Goal: Communication & Community: Ask a question

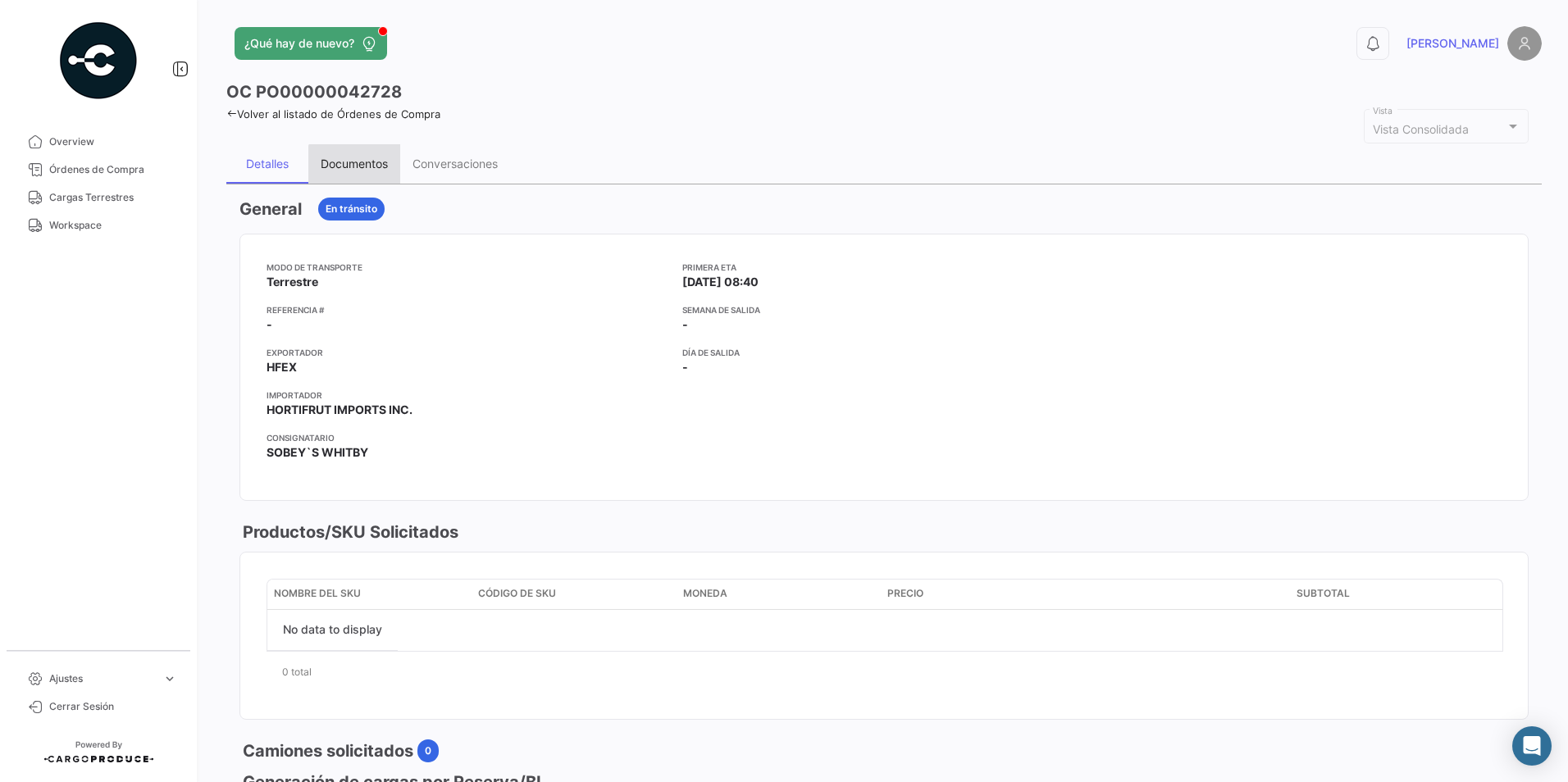
click at [357, 166] on div "Documentos" at bounding box center [354, 164] width 67 height 14
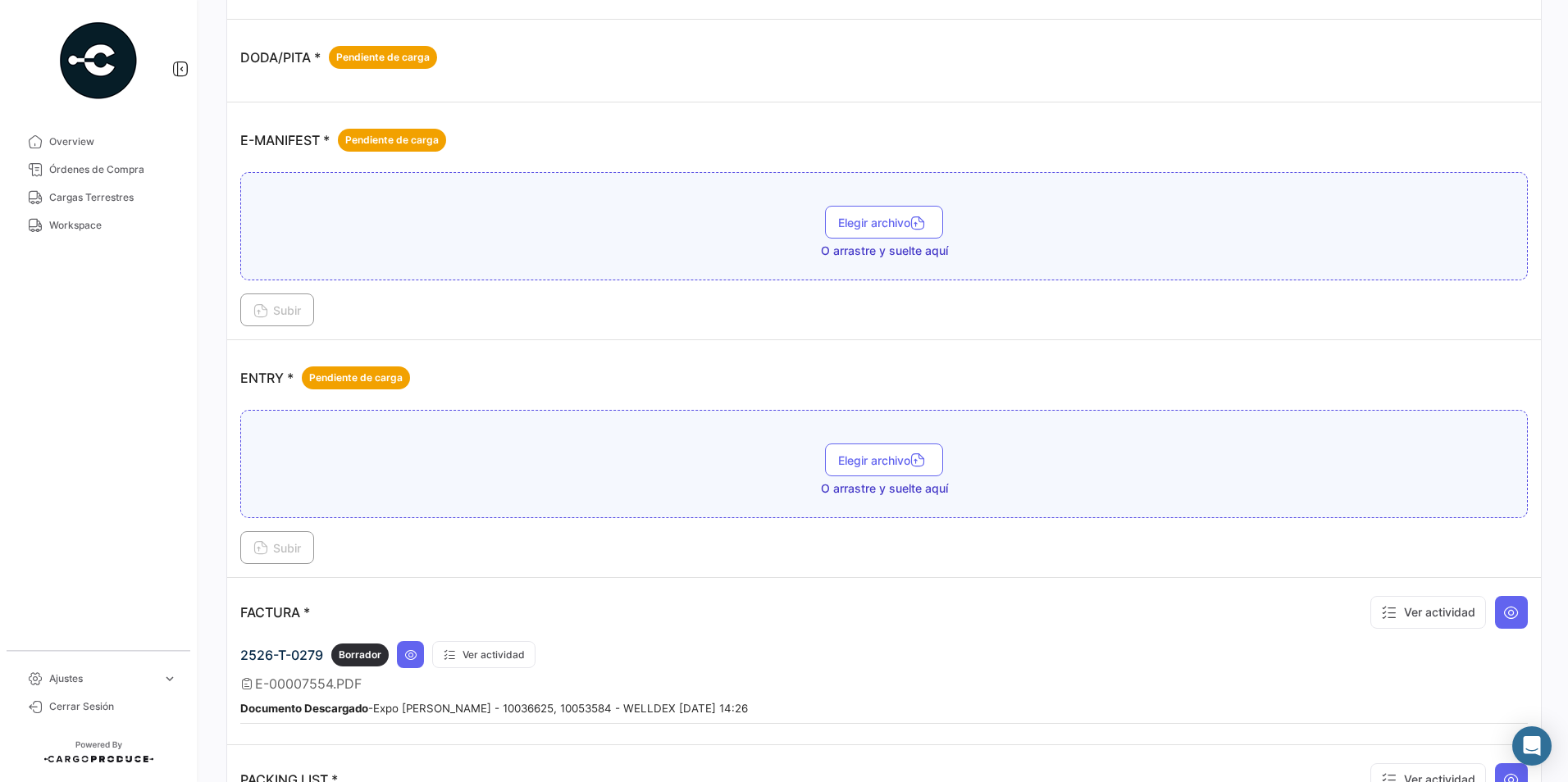
scroll to position [902, 0]
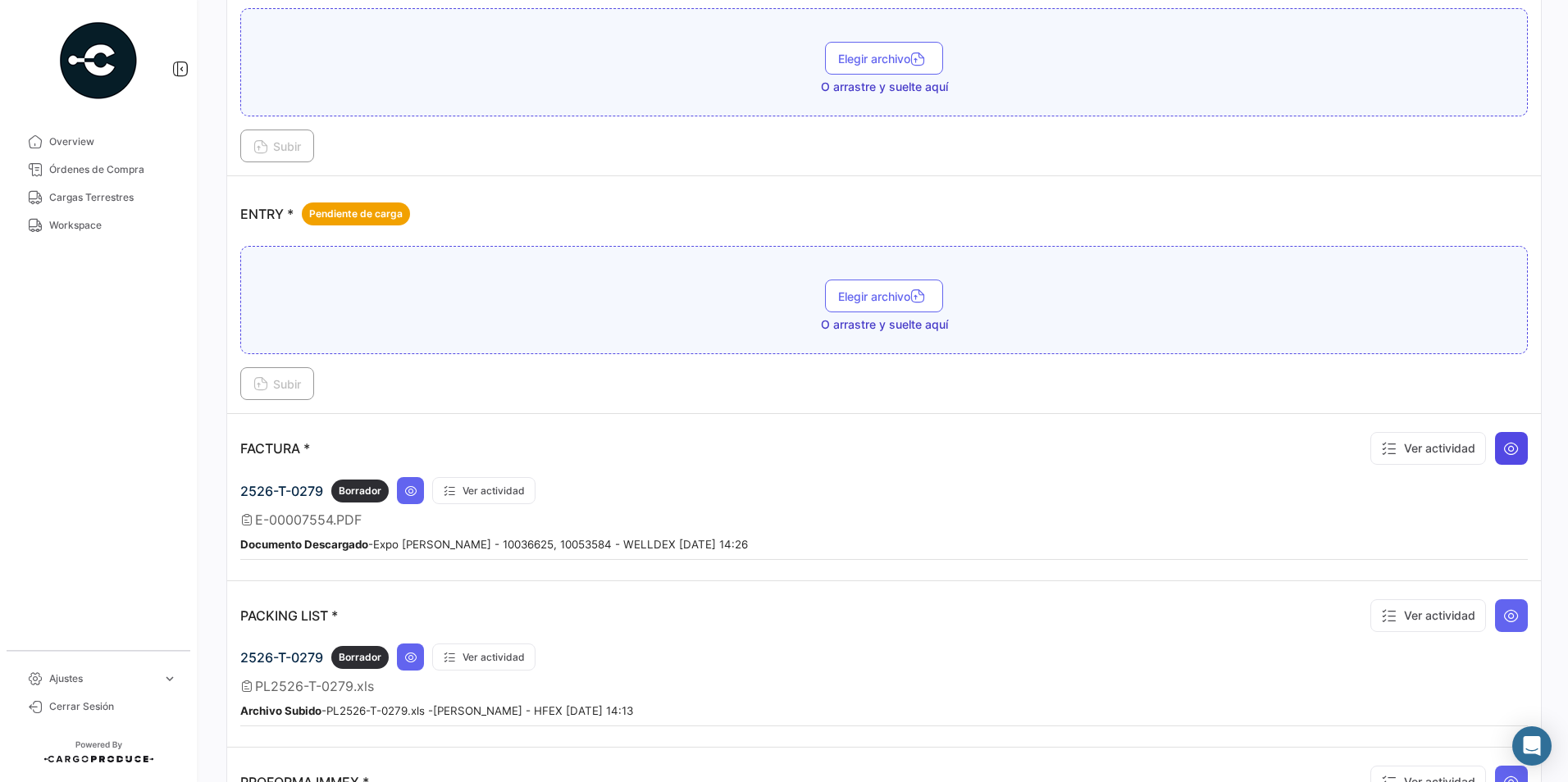
click at [1503, 444] on icon at bounding box center [1511, 448] width 16 height 16
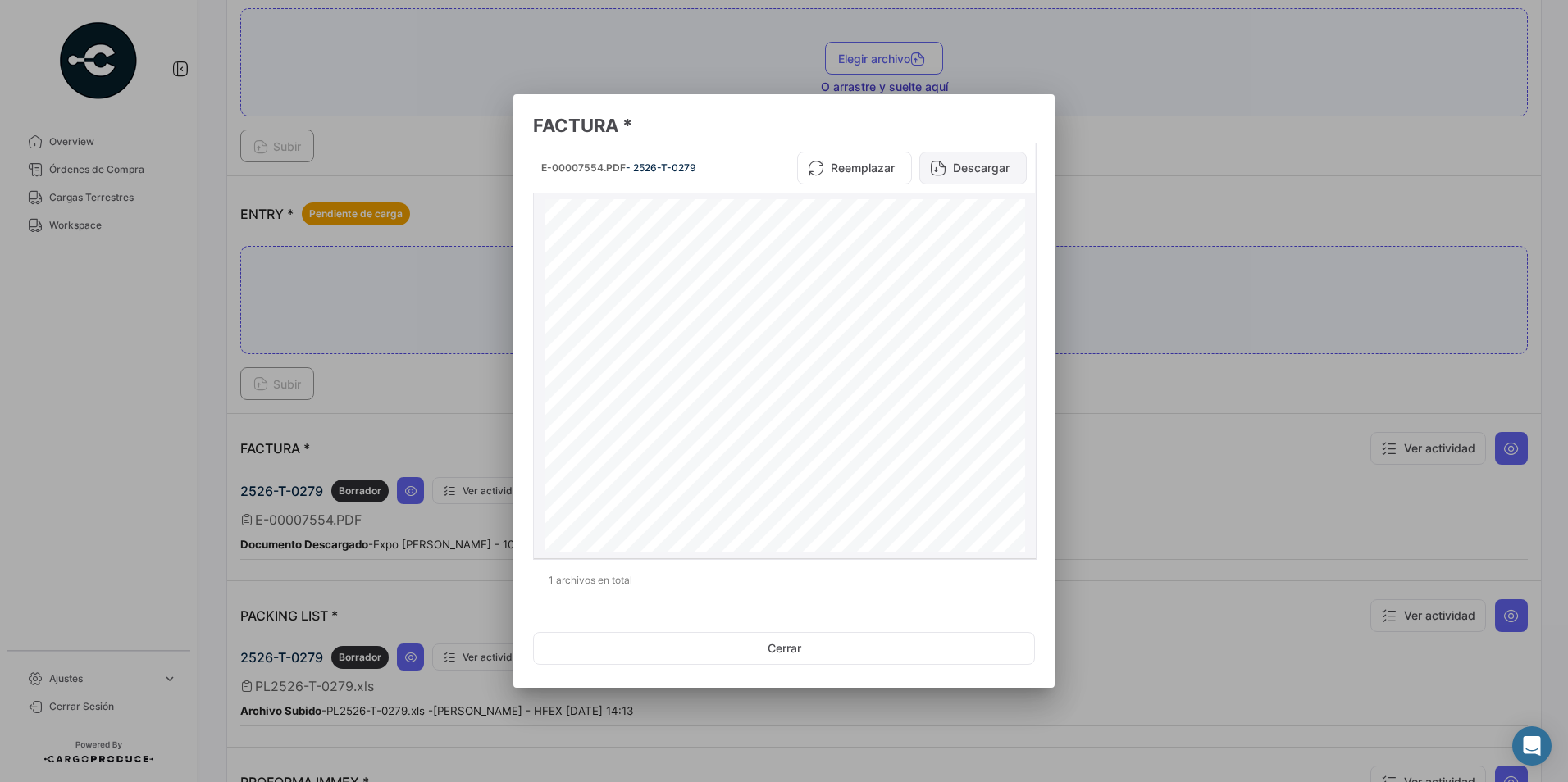
click at [941, 172] on icon at bounding box center [938, 168] width 16 height 16
click at [825, 644] on button "Cerrar" at bounding box center [784, 649] width 502 height 33
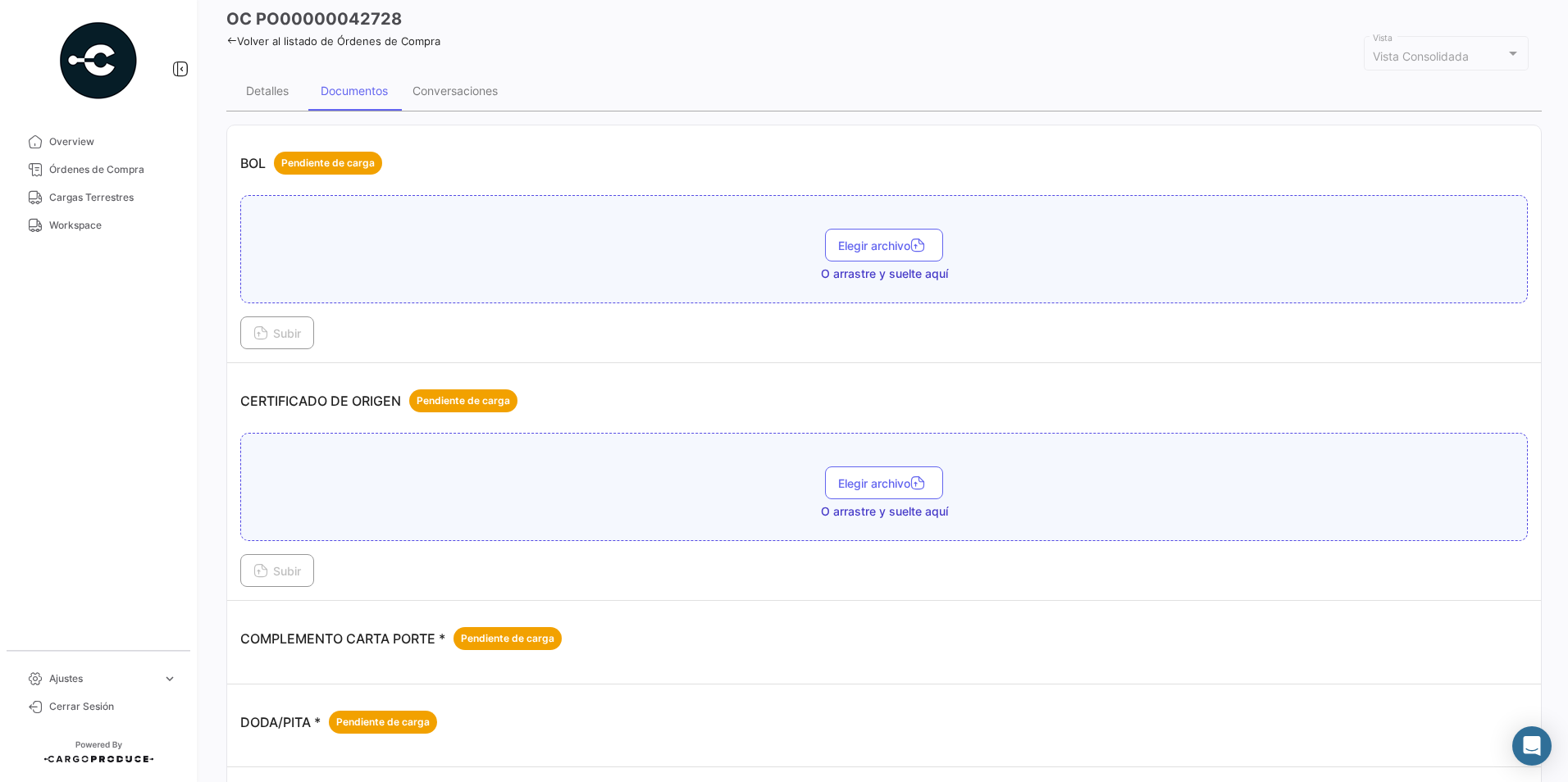
scroll to position [0, 0]
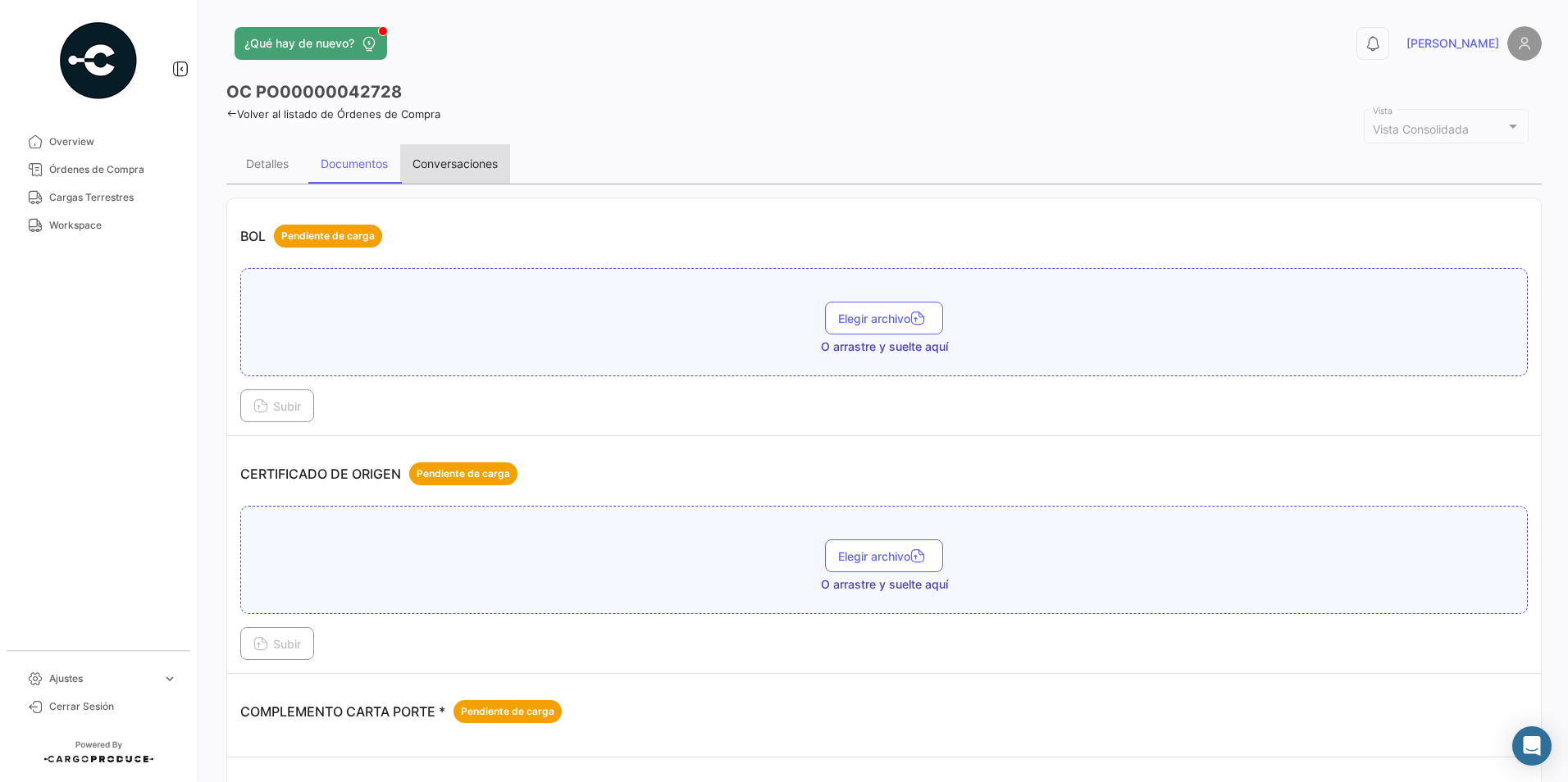
click at [446, 166] on div "Conversaciones" at bounding box center [455, 164] width 85 height 14
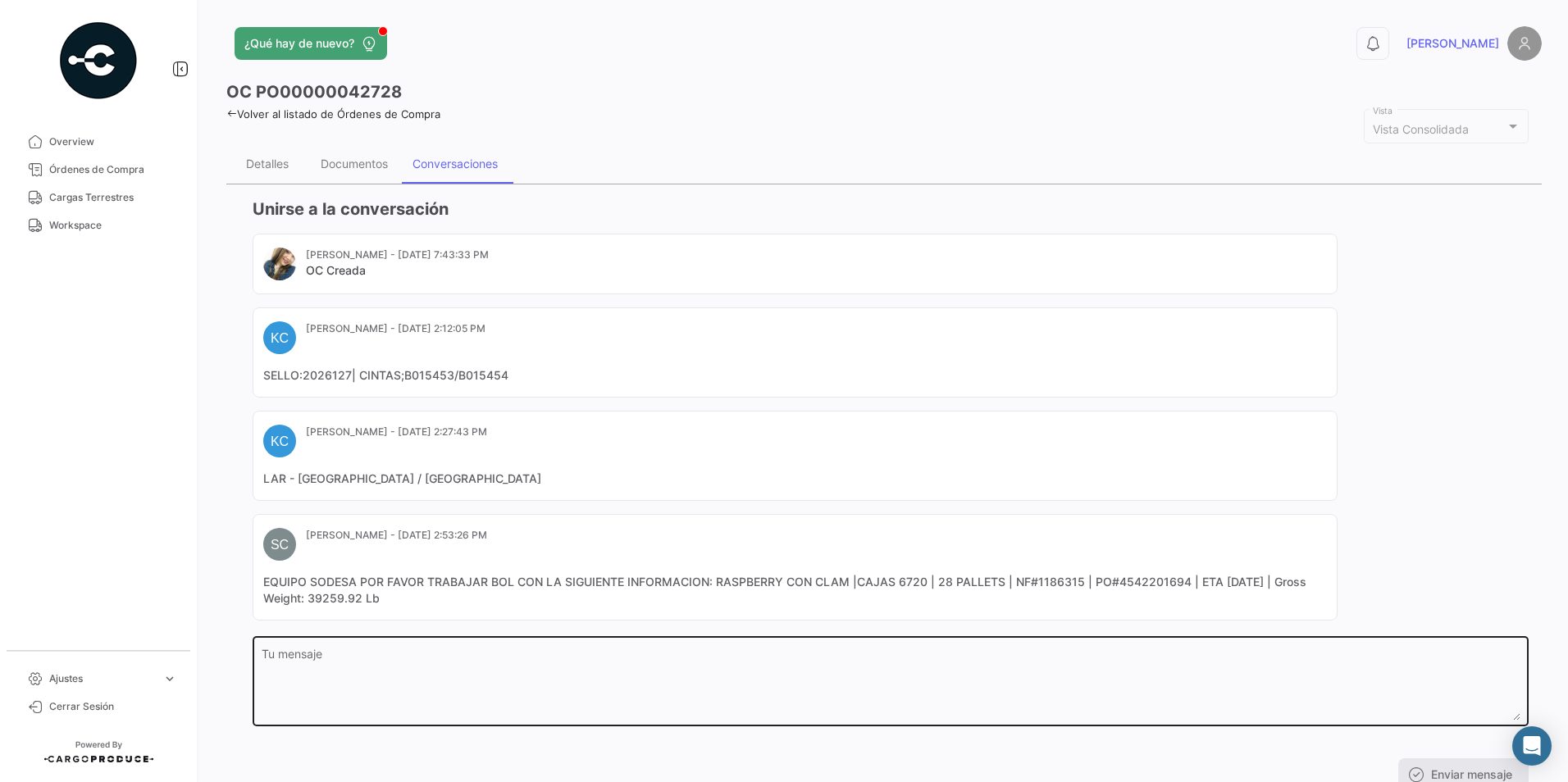
click at [418, 644] on div "Tu mensaje" at bounding box center [890, 680] width 1259 height 93
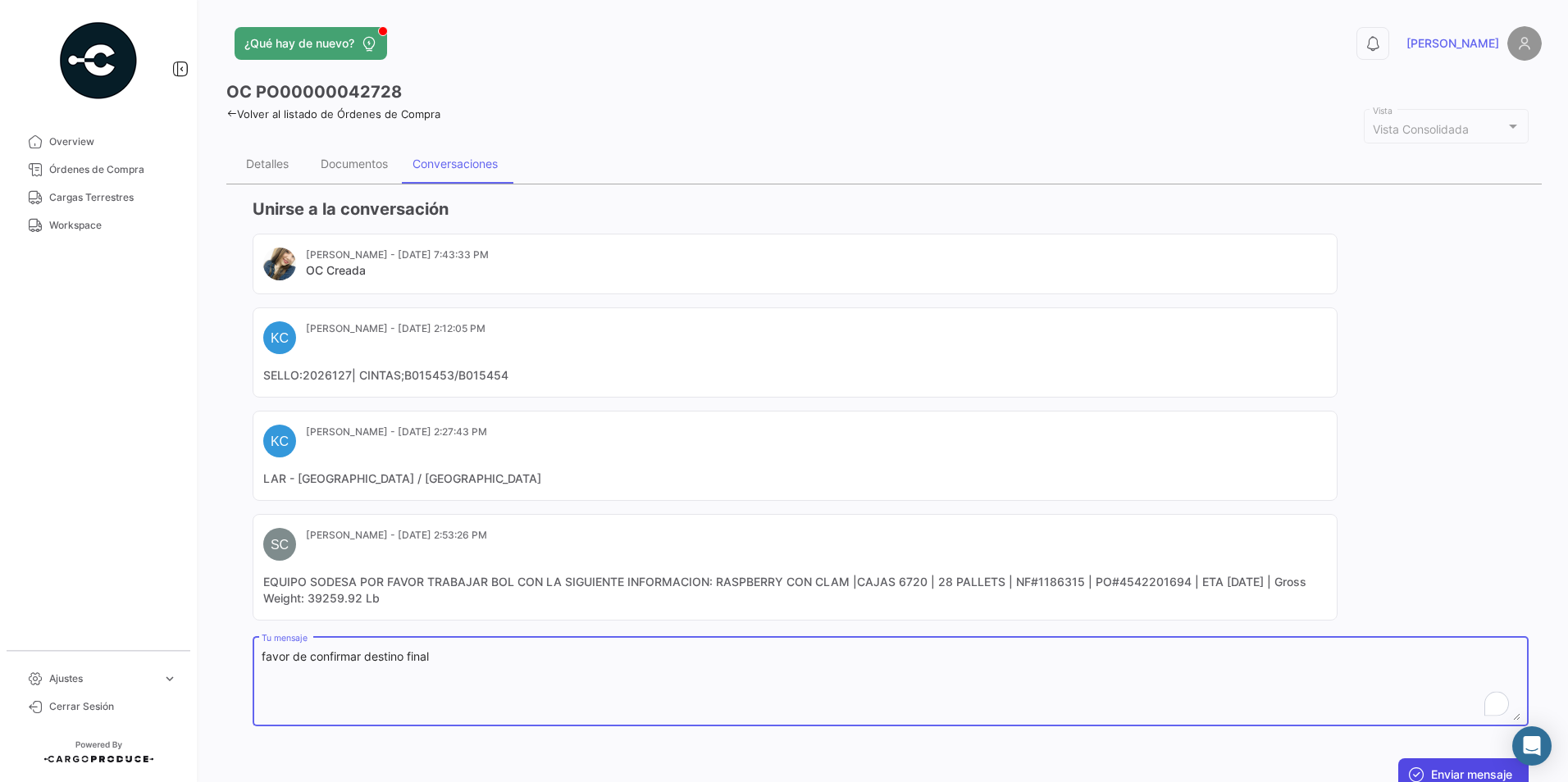
type textarea "favor de confirmar destino final"
click at [1482, 771] on button "Enviar mensaje" at bounding box center [1464, 775] width 130 height 33
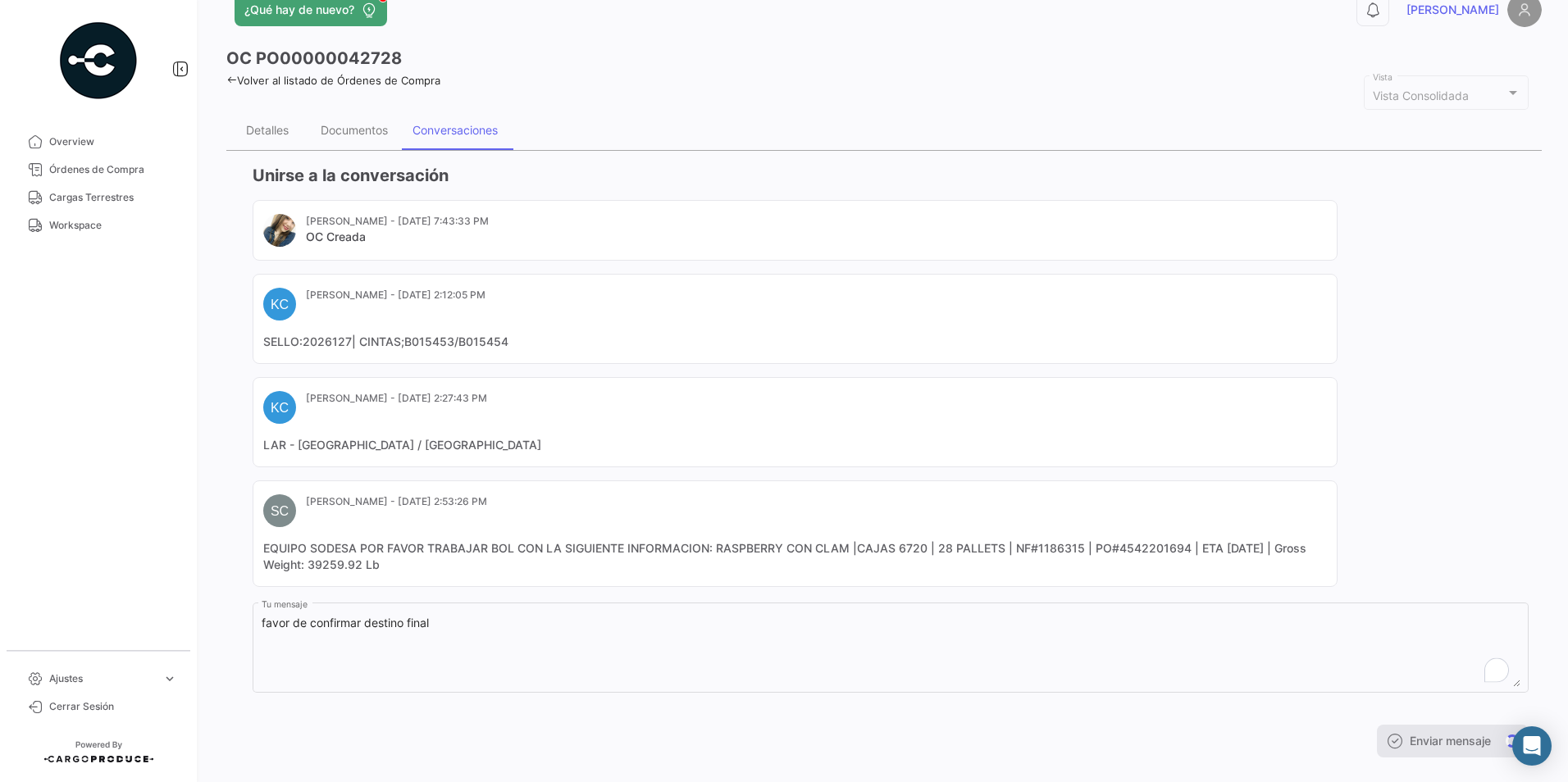
scroll to position [61, 0]
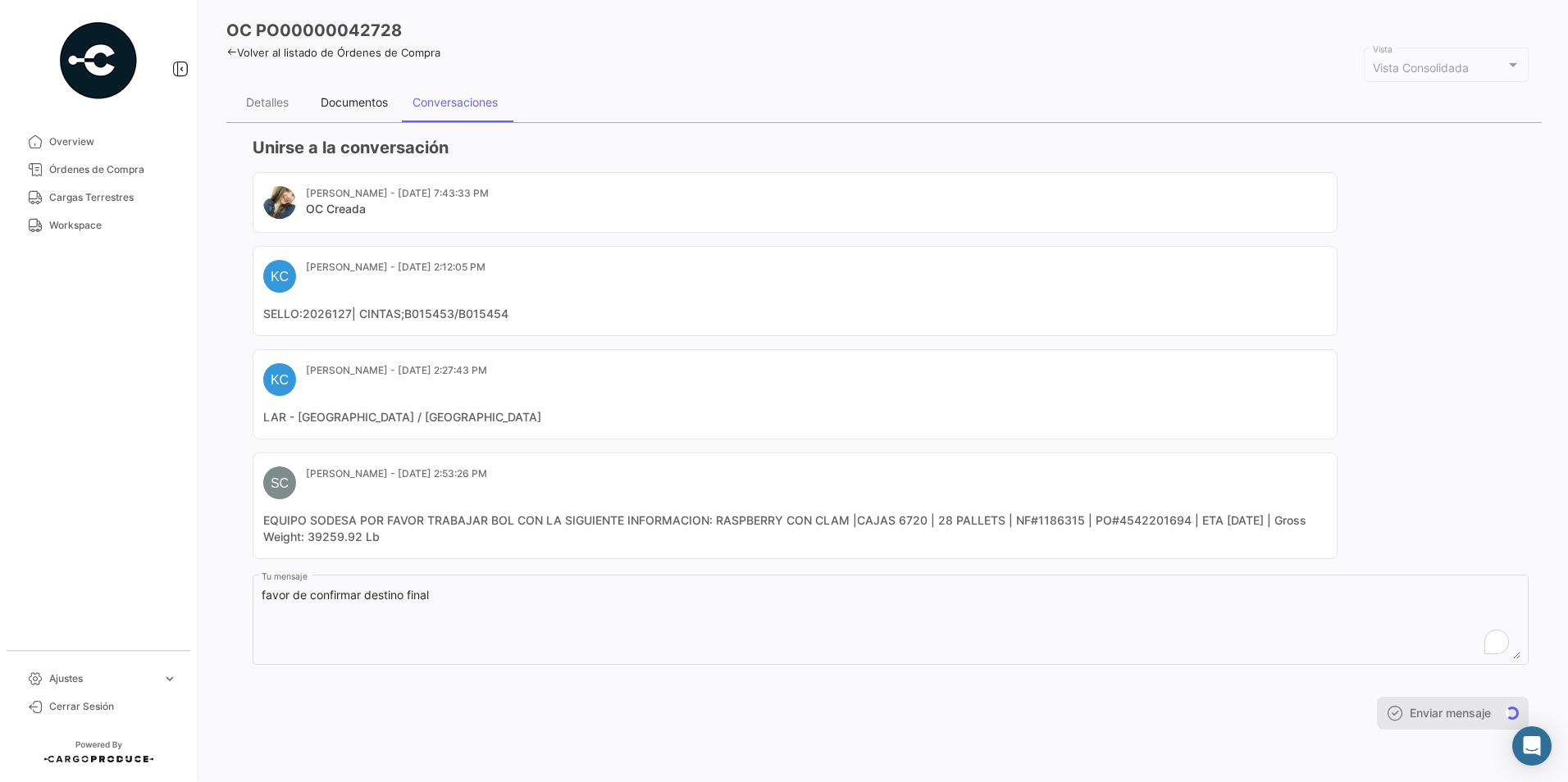
click at [347, 103] on div "Documentos" at bounding box center [354, 101] width 67 height 14
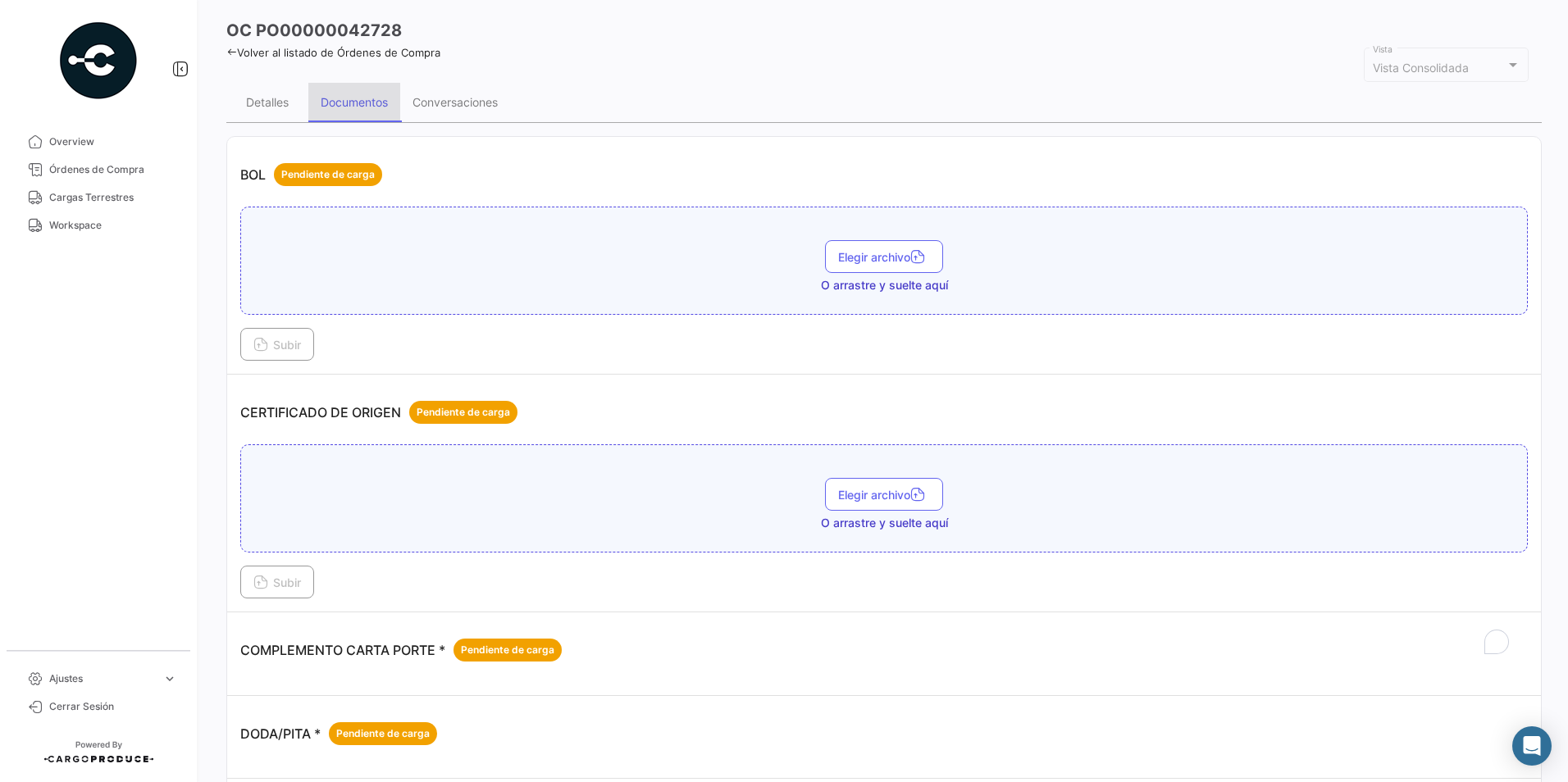
scroll to position [0, 0]
